Goal: Navigation & Orientation: Find specific page/section

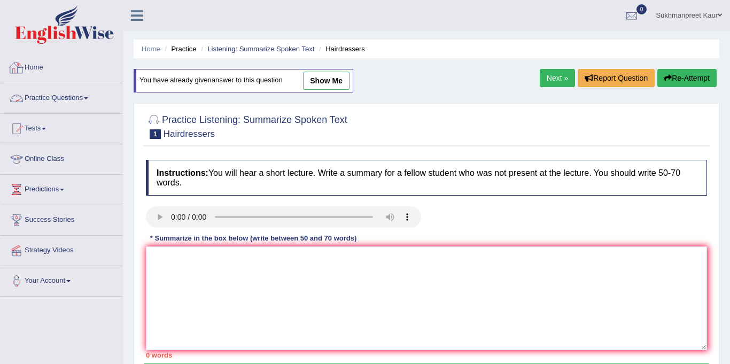
click at [46, 73] on link "Home" at bounding box center [62, 66] width 122 height 27
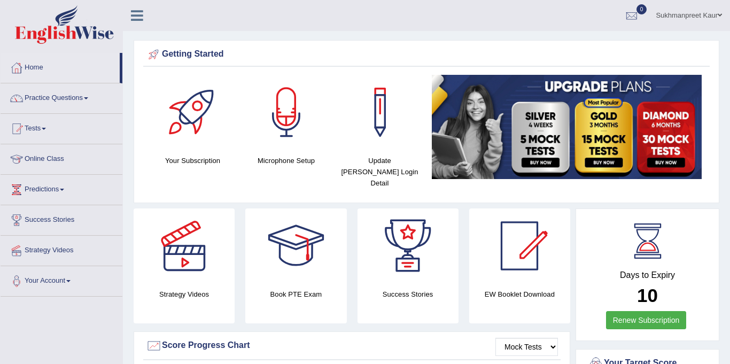
click at [55, 152] on link "Online Class" at bounding box center [62, 157] width 122 height 27
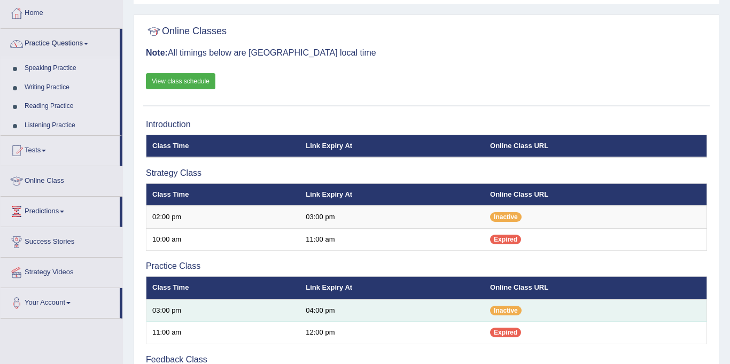
scroll to position [52, 0]
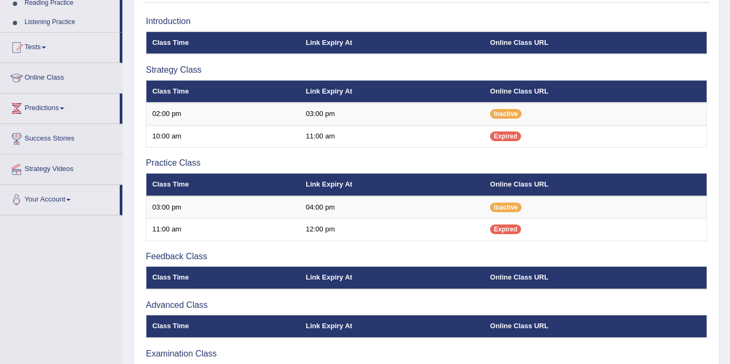
scroll to position [157, 0]
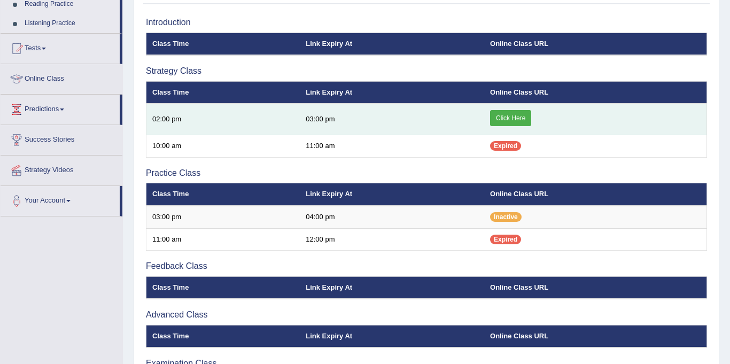
click at [508, 115] on link "Click Here" at bounding box center [510, 118] width 41 height 16
click at [515, 118] on link "Click Here" at bounding box center [510, 118] width 41 height 16
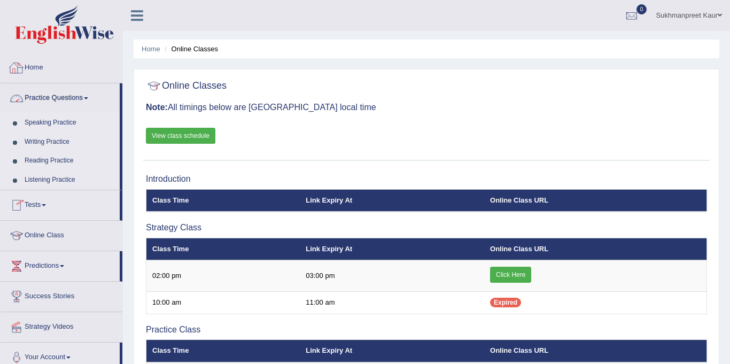
click at [46, 68] on link "Home" at bounding box center [62, 66] width 122 height 27
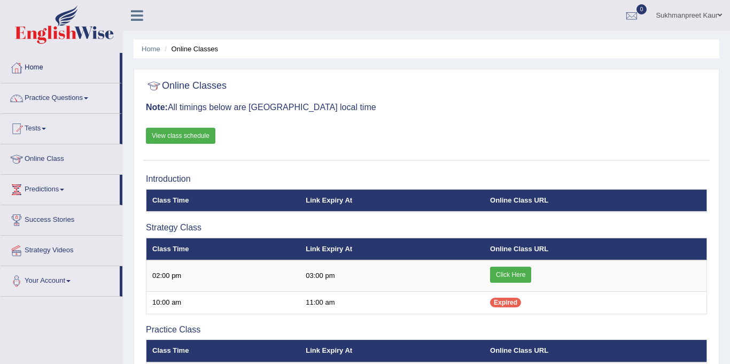
click at [46, 68] on link "Home" at bounding box center [60, 66] width 119 height 27
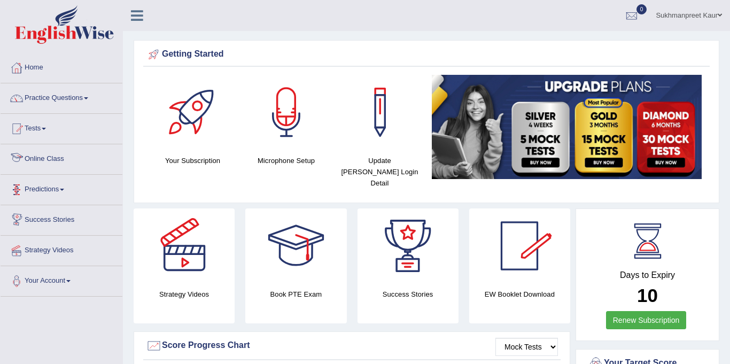
click at [83, 164] on link "Online Class" at bounding box center [62, 157] width 122 height 27
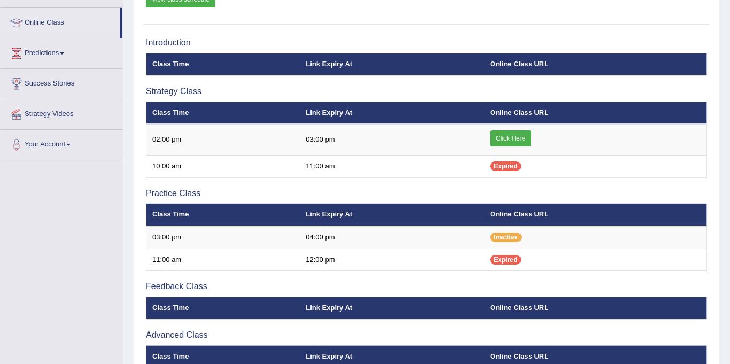
scroll to position [137, 0]
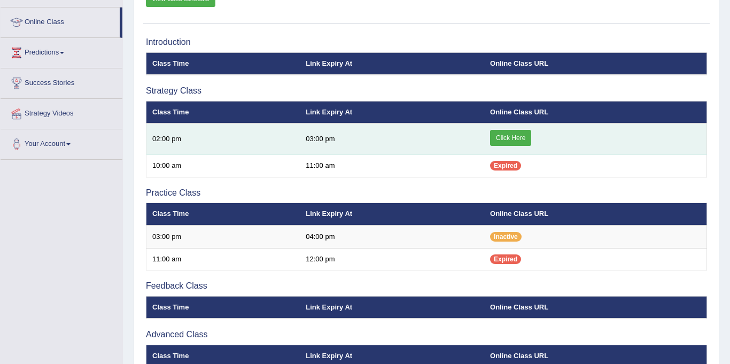
click at [519, 135] on link "Click Here" at bounding box center [510, 138] width 41 height 16
